Goal: Use online tool/utility: Utilize a website feature to perform a specific function

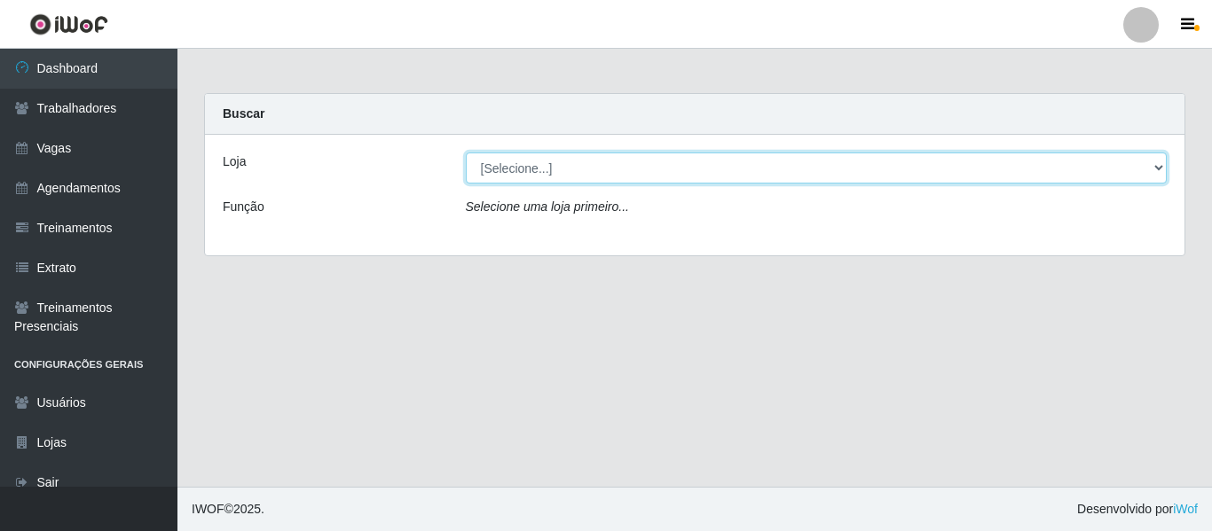
click at [687, 161] on select "[Selecione...] Sempre Tem - [GEOGRAPHIC_DATA]" at bounding box center [817, 168] width 702 height 31
select select "508"
click at [466, 153] on select "[Selecione...] Sempre Tem - [GEOGRAPHIC_DATA]" at bounding box center [817, 168] width 702 height 31
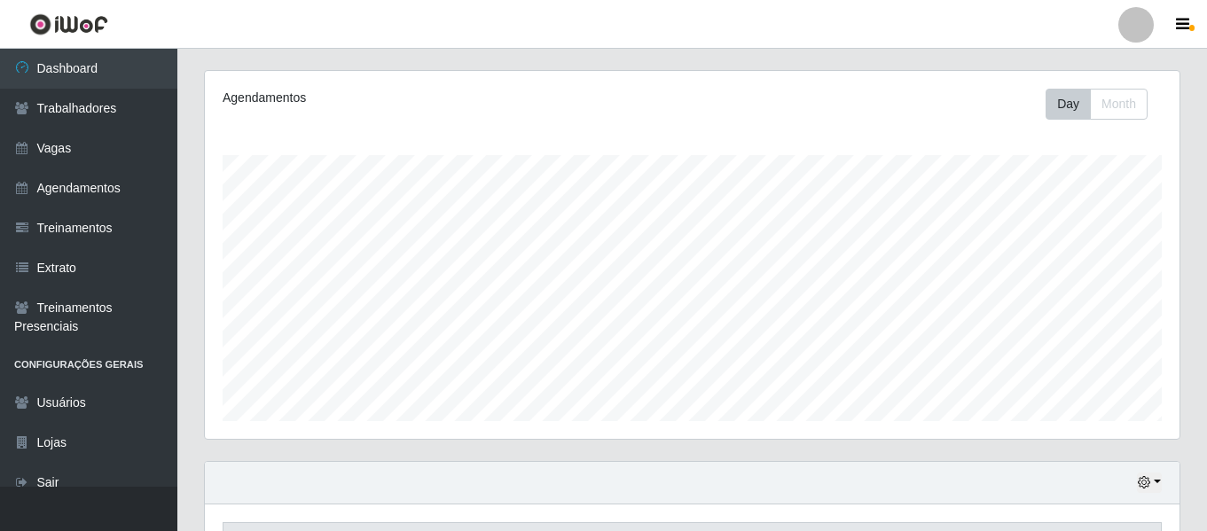
scroll to position [331, 0]
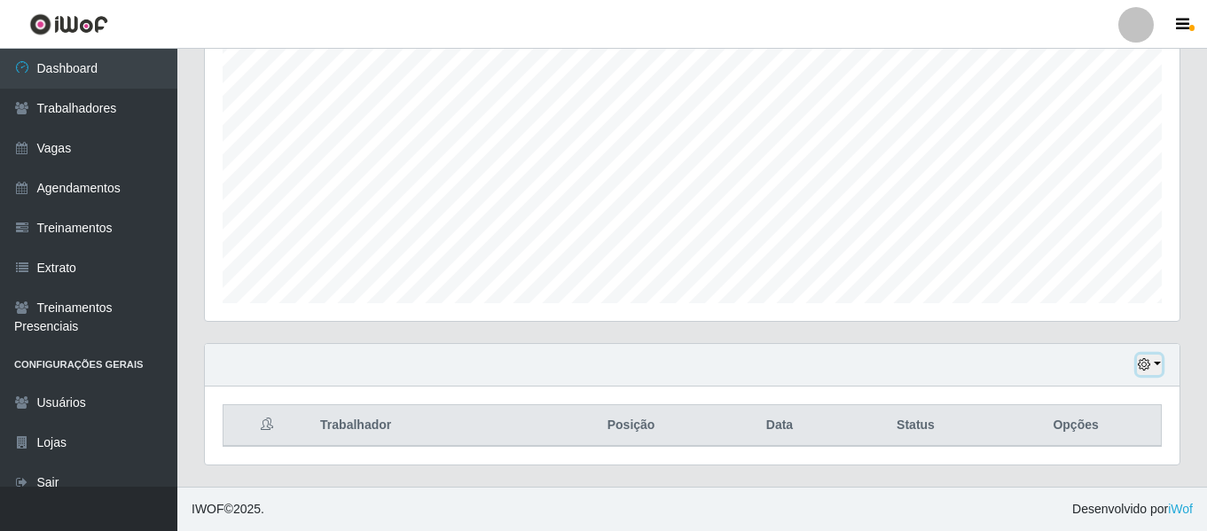
click at [1143, 367] on icon "button" at bounding box center [1144, 364] width 12 height 12
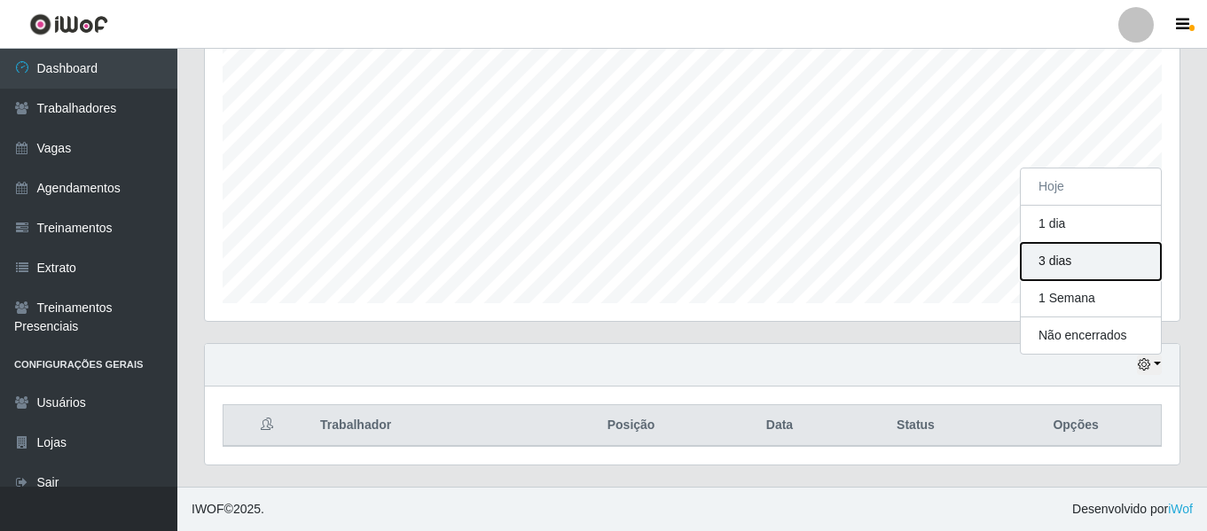
click at [1077, 257] on button "3 dias" at bounding box center [1091, 261] width 140 height 37
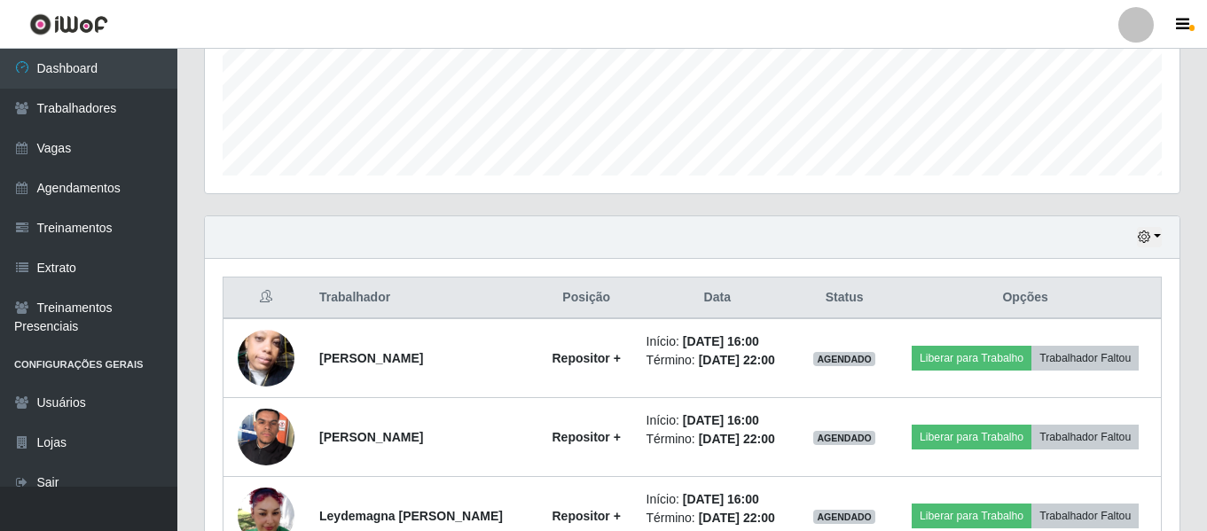
scroll to position [460, 0]
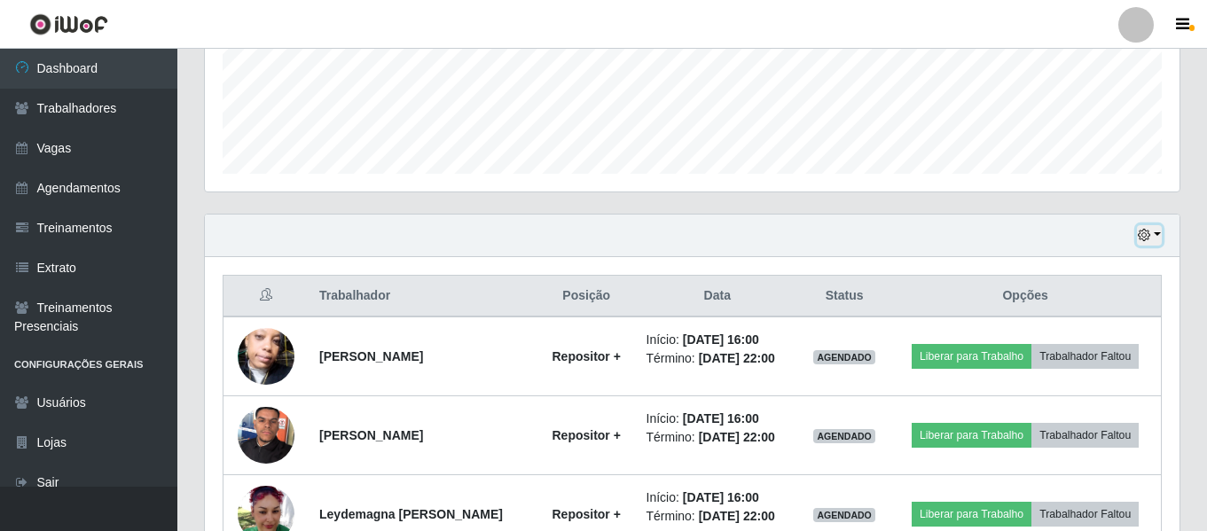
click at [1149, 238] on icon "button" at bounding box center [1144, 235] width 12 height 12
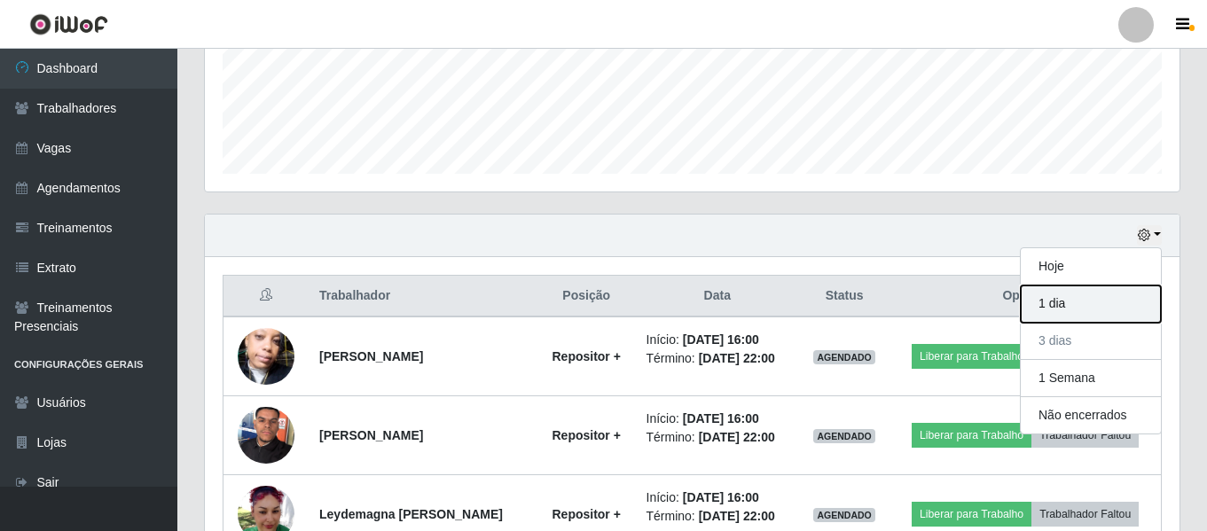
click at [1058, 310] on button "1 dia" at bounding box center [1091, 304] width 140 height 37
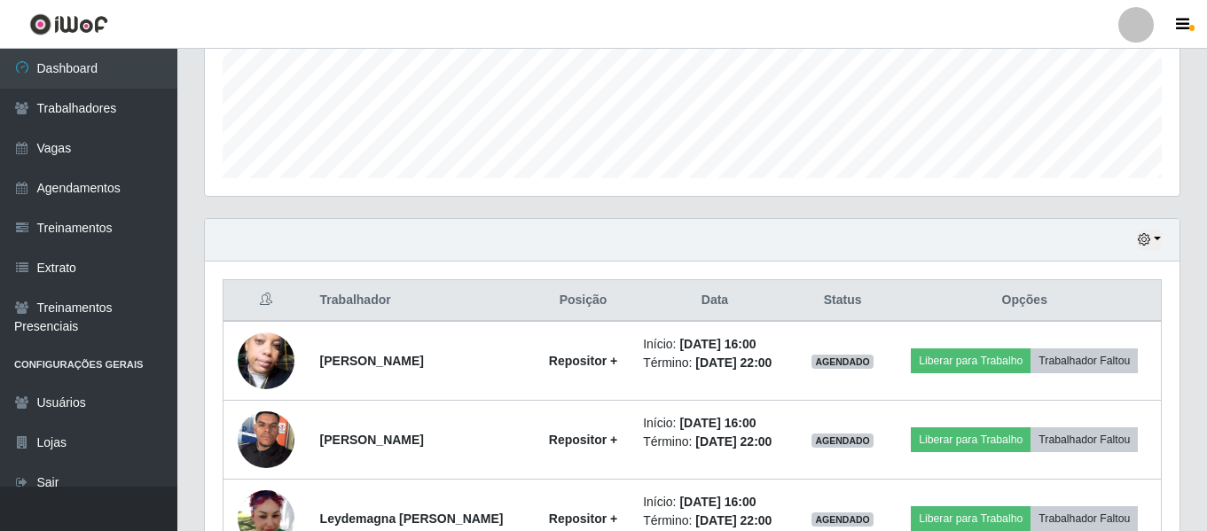
scroll to position [457, 0]
click at [1153, 238] on button "button" at bounding box center [1149, 239] width 25 height 20
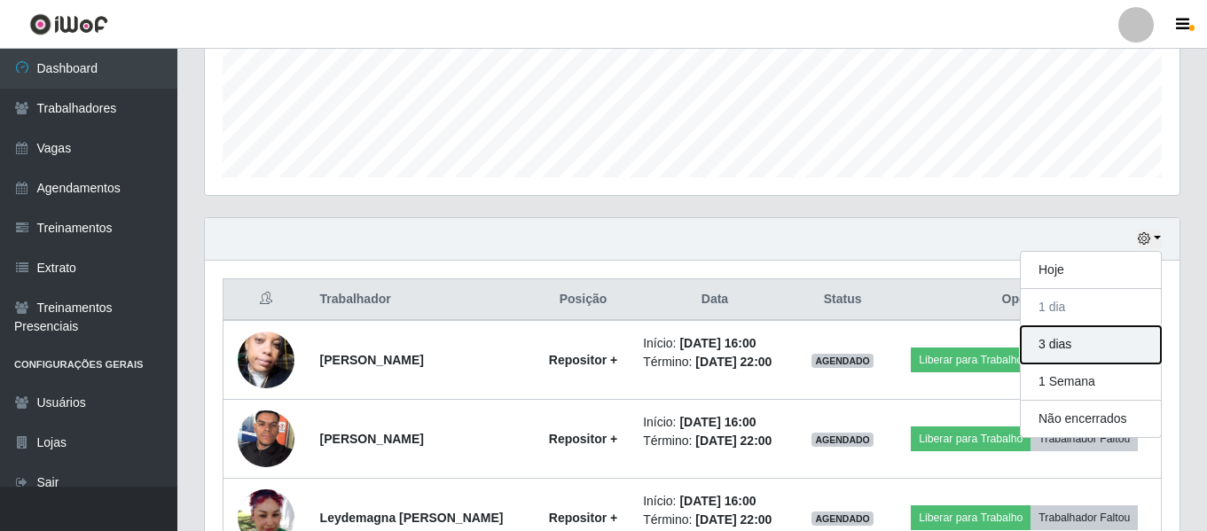
click at [1050, 342] on button "3 dias" at bounding box center [1091, 344] width 140 height 37
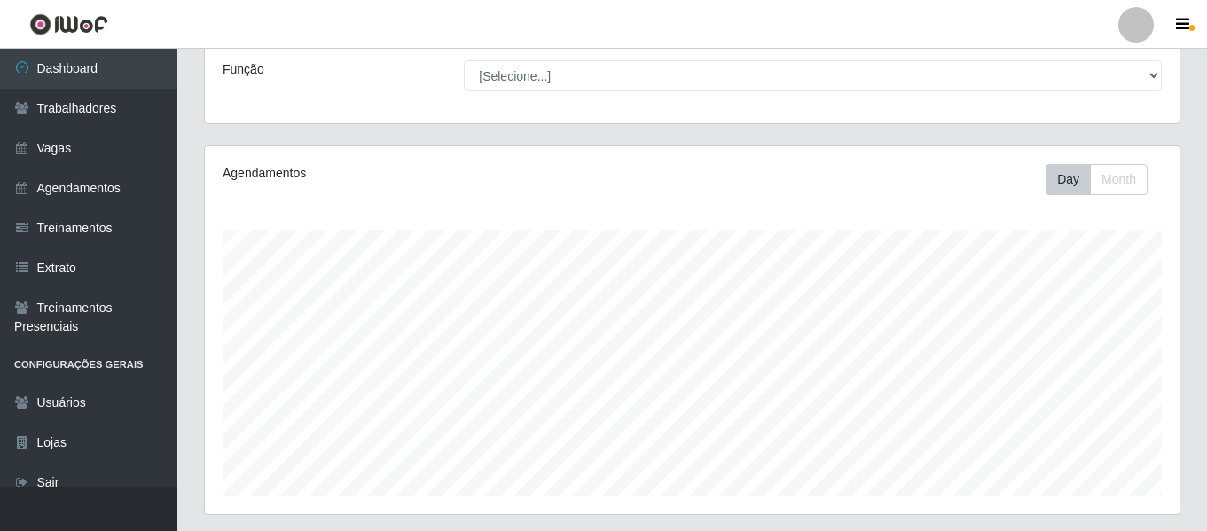
scroll to position [123, 0]
